Goal: Browse casually

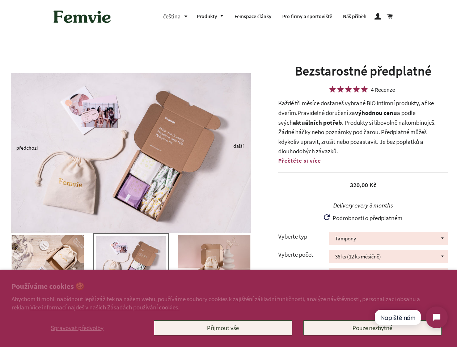
click at [228, 174] on img at bounding box center [131, 153] width 240 height 160
click at [77, 328] on span "Spravovat předvolby" at bounding box center [77, 328] width 53 height 8
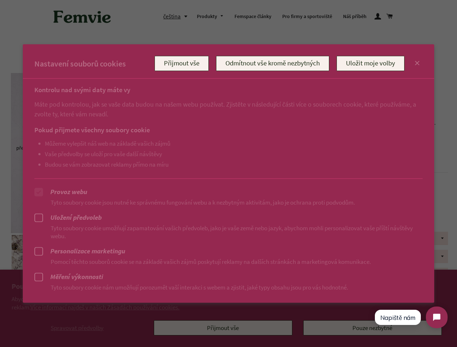
click at [223, 328] on div at bounding box center [228, 173] width 457 height 347
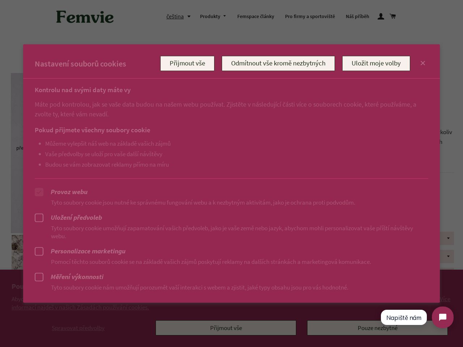
click at [177, 16] on div at bounding box center [231, 173] width 463 height 347
click at [131, 148] on ul "Můžeme vylepšit náš web na základě vašich zájmů Vaše předvolby se uloží pro vaš…" at bounding box center [224, 154] width 379 height 28
click at [131, 264] on p "Pomocí těchto souborů cookie se na základě vašich zájmů poskytují reklamy na da…" at bounding box center [231, 261] width 393 height 8
click at [0, 260] on div at bounding box center [231, 173] width 463 height 347
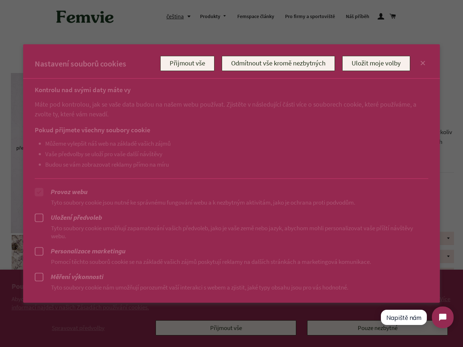
click at [1, 260] on div at bounding box center [231, 173] width 463 height 347
click at [48, 260] on p "Pomocí těchto souborů cookie se na základě vašich zájmů poskytují reklamy na da…" at bounding box center [231, 261] width 393 height 8
